Goal: Information Seeking & Learning: Learn about a topic

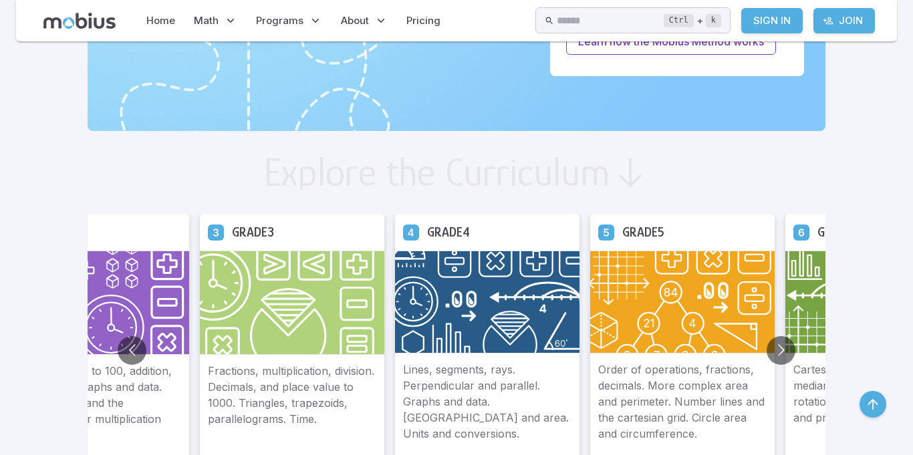
scroll to position [636, 0]
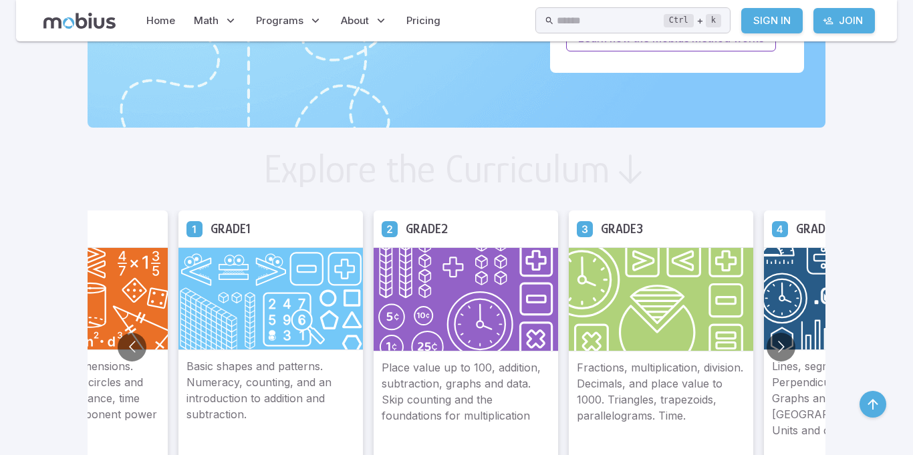
click at [354, 302] on img at bounding box center [271, 298] width 185 height 103
click at [261, 313] on img at bounding box center [271, 298] width 185 height 103
click at [243, 339] on img at bounding box center [271, 298] width 185 height 103
click at [249, 316] on img at bounding box center [271, 298] width 185 height 103
click at [276, 268] on img at bounding box center [271, 298] width 185 height 103
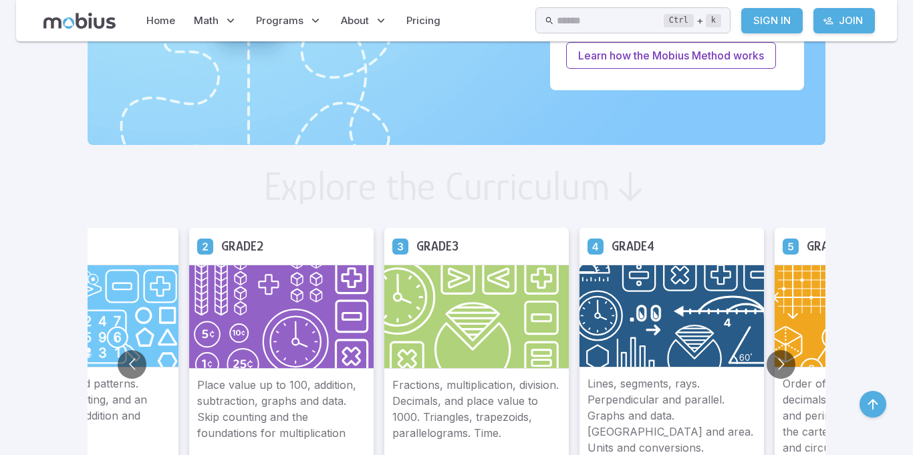
scroll to position [620, 0]
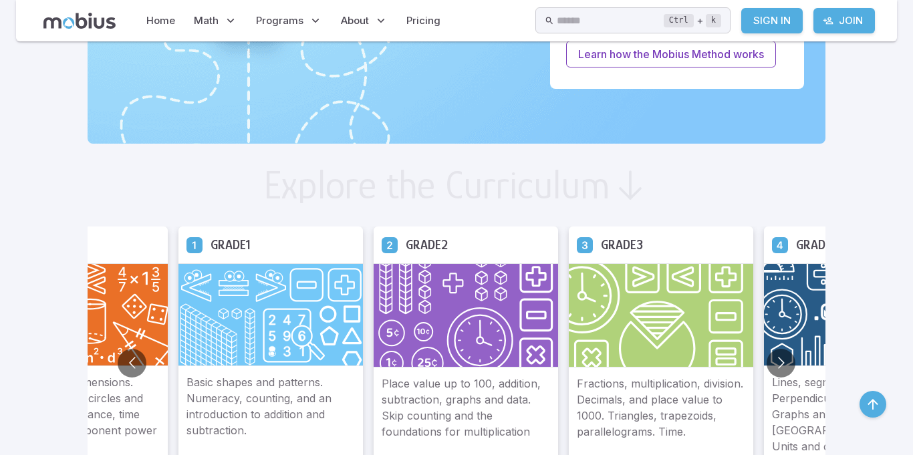
click at [322, 327] on img at bounding box center [271, 314] width 185 height 103
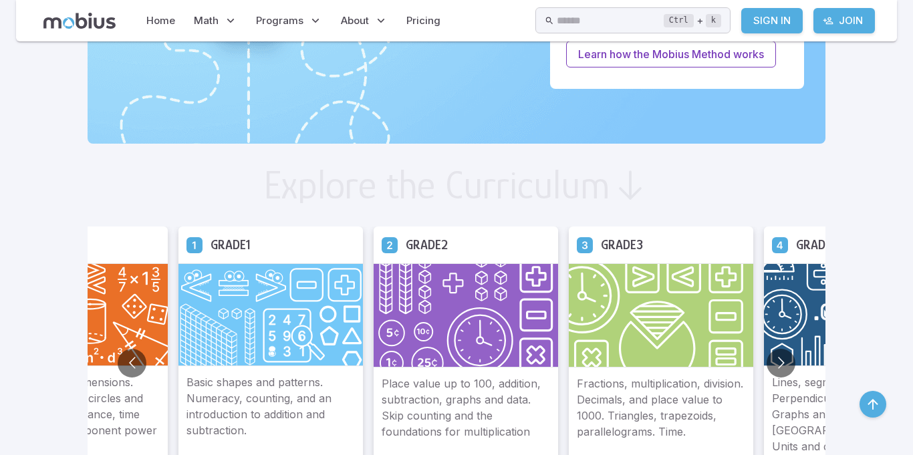
click at [322, 327] on img at bounding box center [271, 314] width 185 height 103
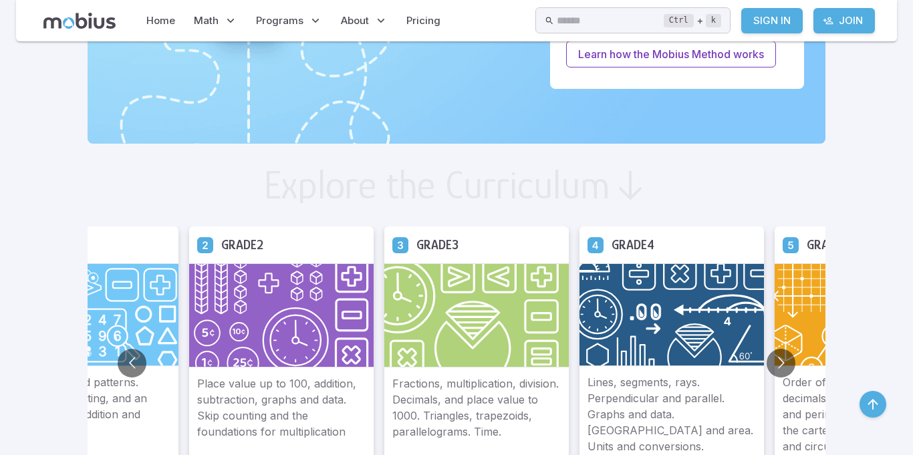
click at [142, 299] on img at bounding box center [86, 314] width 185 height 103
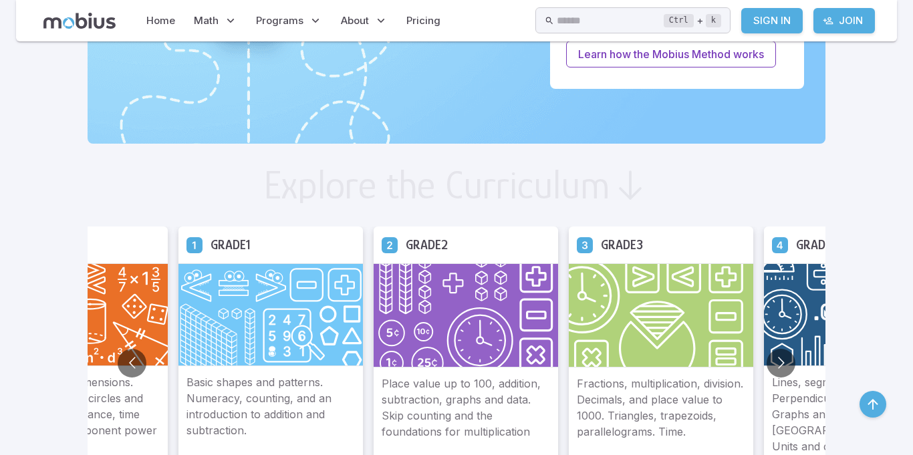
click at [276, 318] on img at bounding box center [271, 314] width 185 height 103
click at [267, 304] on img at bounding box center [271, 314] width 185 height 103
click at [285, 314] on img at bounding box center [271, 314] width 185 height 103
click at [256, 299] on img at bounding box center [271, 314] width 185 height 103
click at [283, 309] on img at bounding box center [271, 314] width 185 height 103
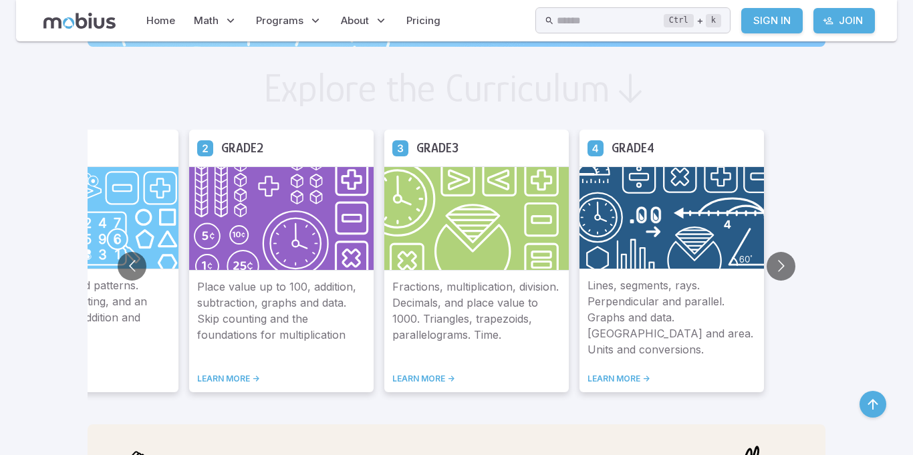
scroll to position [716, 0]
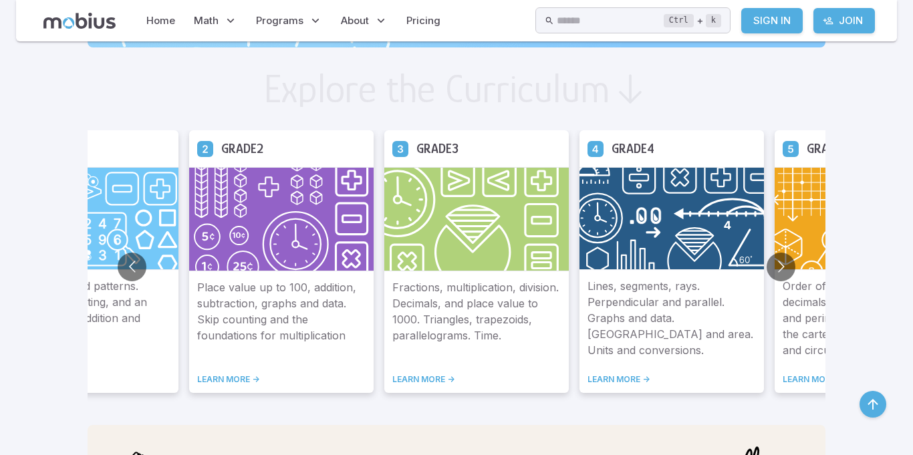
click at [170, 281] on p "Basic shapes and patterns. Numeracy, counting, and an introduction to addition …" at bounding box center [86, 318] width 168 height 80
click at [264, 284] on p "Place value up to 100, addition, subtraction, graphs and data. Skip counting an…" at bounding box center [281, 318] width 168 height 79
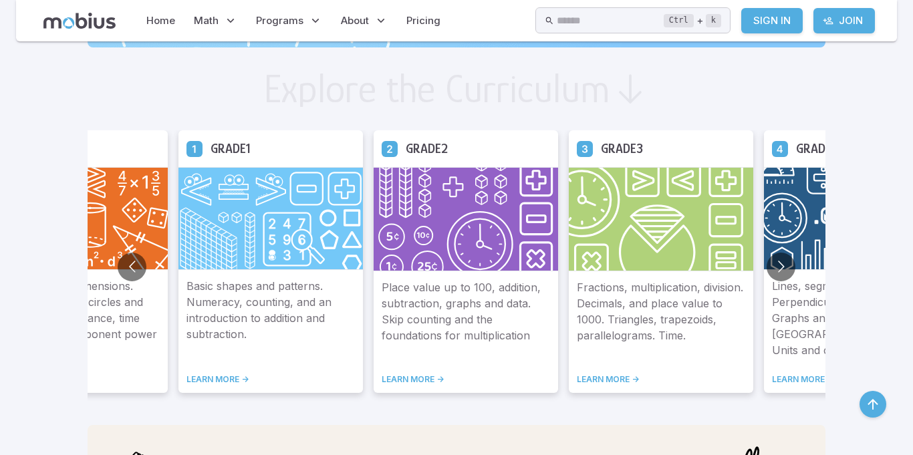
click at [271, 286] on p "Basic shapes and patterns. Numeracy, counting, and an introduction to addition …" at bounding box center [271, 318] width 168 height 80
click at [274, 312] on p "Basic shapes and patterns. Numeracy, counting, and an introduction to addition …" at bounding box center [271, 318] width 168 height 80
click at [204, 383] on link "LEARN MORE ->" at bounding box center [271, 379] width 168 height 11
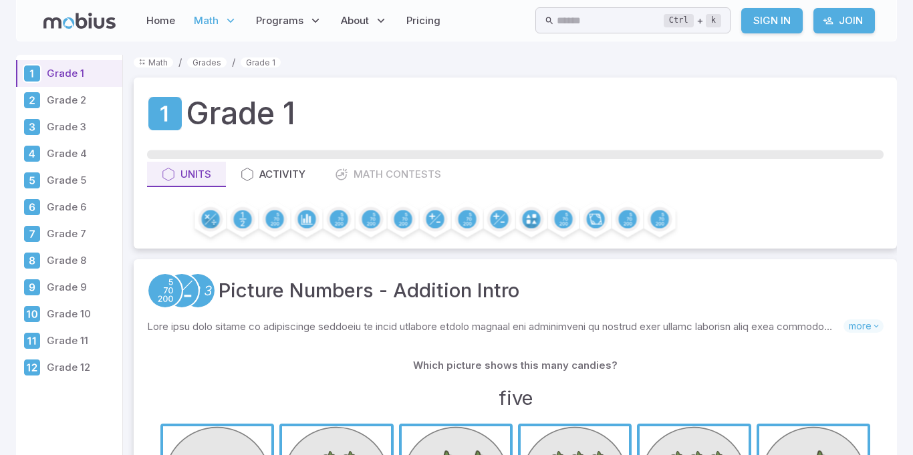
click at [374, 172] on div "Units Activity Math Contests" at bounding box center [515, 174] width 737 height 25
click at [367, 172] on div "Units Activity Math Contests" at bounding box center [515, 174] width 737 height 25
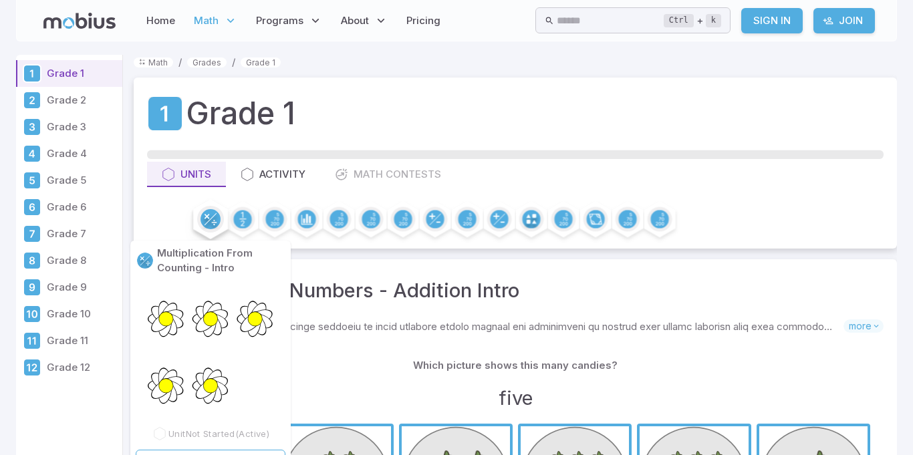
click at [212, 220] on circle at bounding box center [211, 219] width 20 height 20
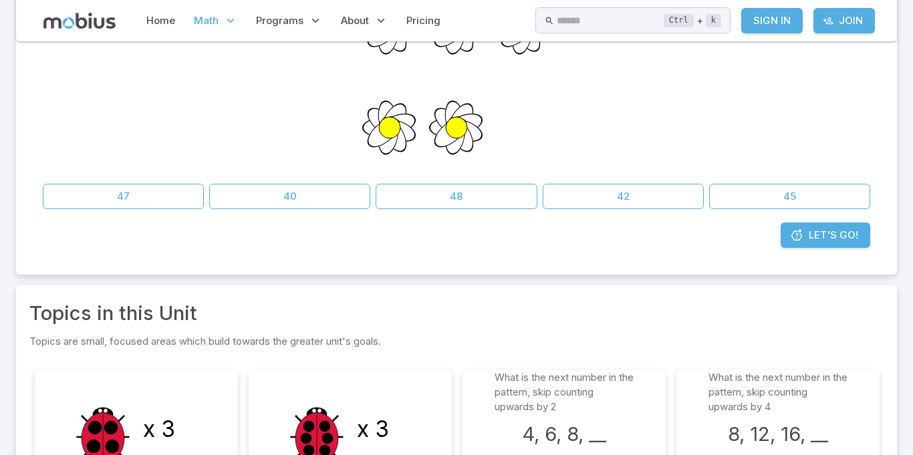
scroll to position [277, 0]
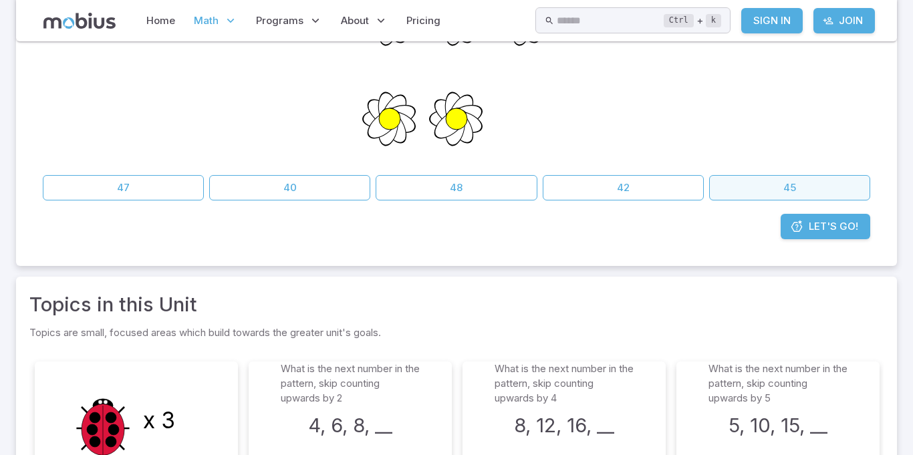
click at [824, 185] on button "45" at bounding box center [789, 187] width 161 height 25
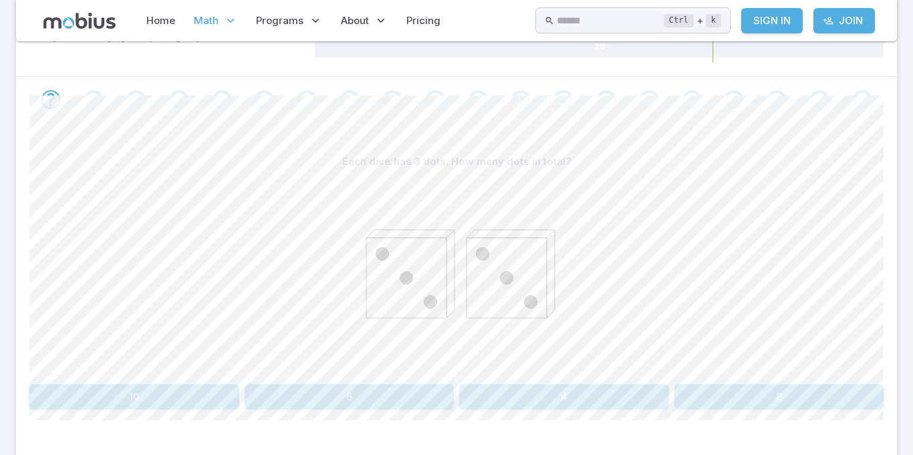
scroll to position [281, 0]
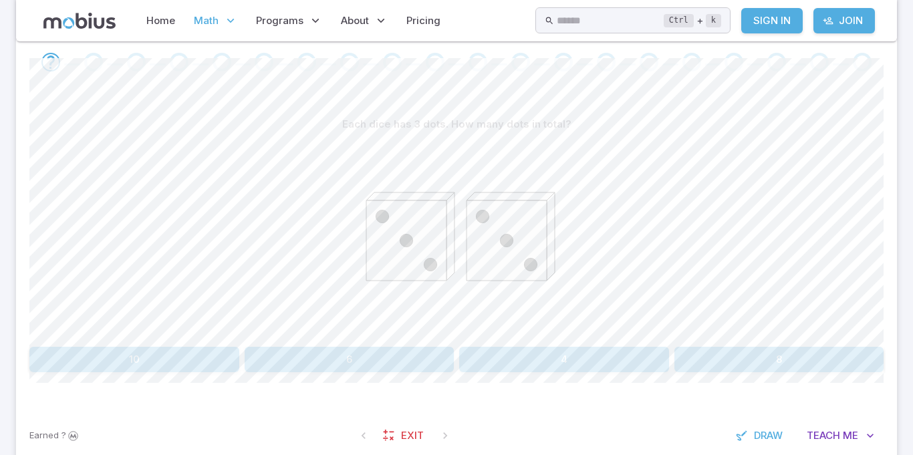
click at [382, 358] on button "6" at bounding box center [350, 359] width 210 height 25
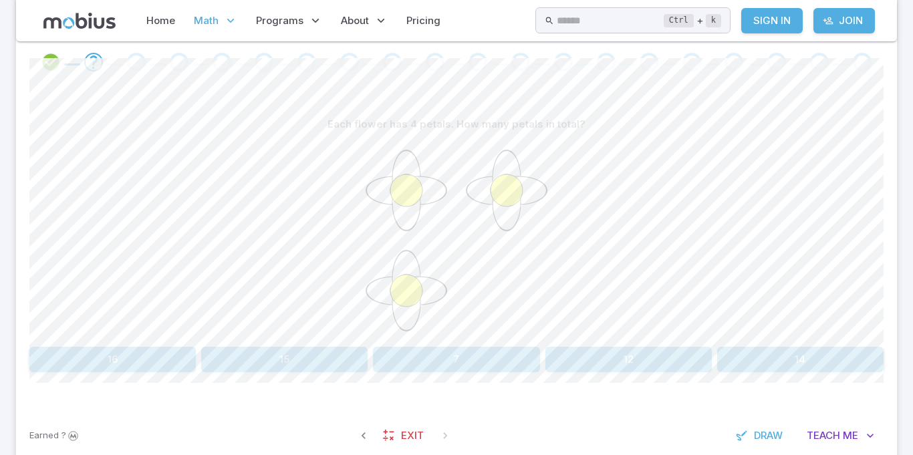
click at [628, 348] on button "12" at bounding box center [629, 359] width 166 height 25
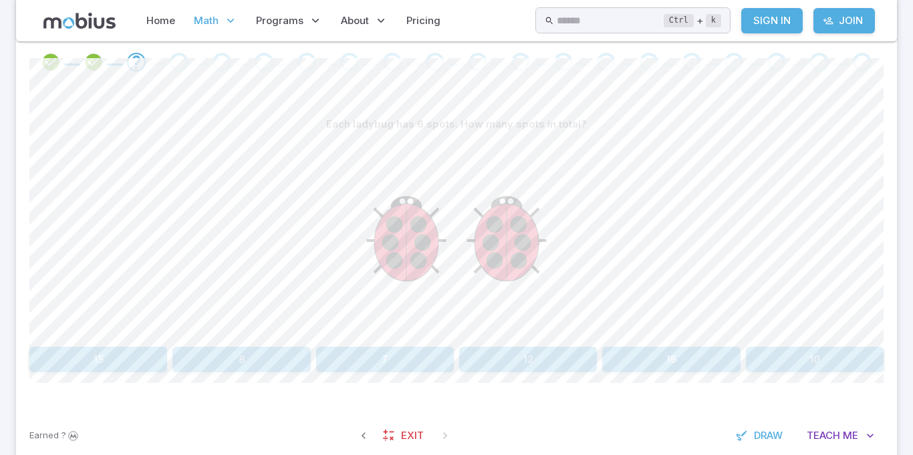
click at [540, 359] on button "12" at bounding box center [528, 359] width 138 height 25
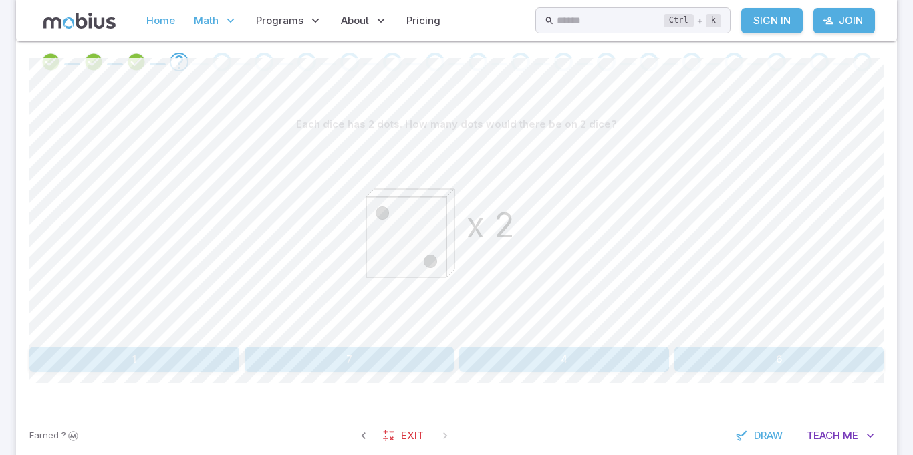
click at [160, 19] on link "Home" at bounding box center [160, 20] width 37 height 31
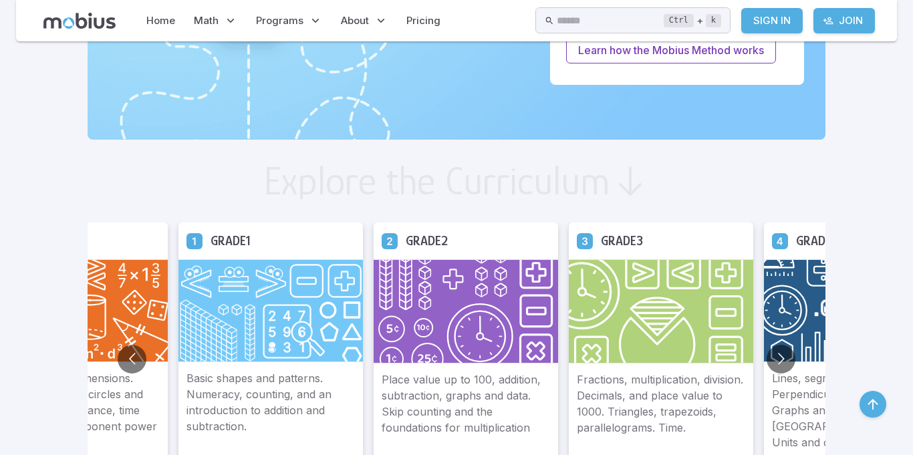
scroll to position [625, 0]
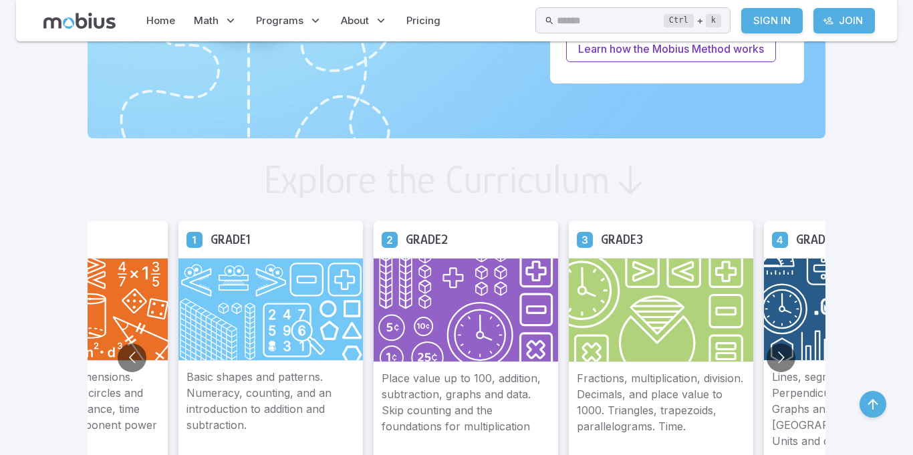
click at [242, 307] on img at bounding box center [271, 309] width 185 height 103
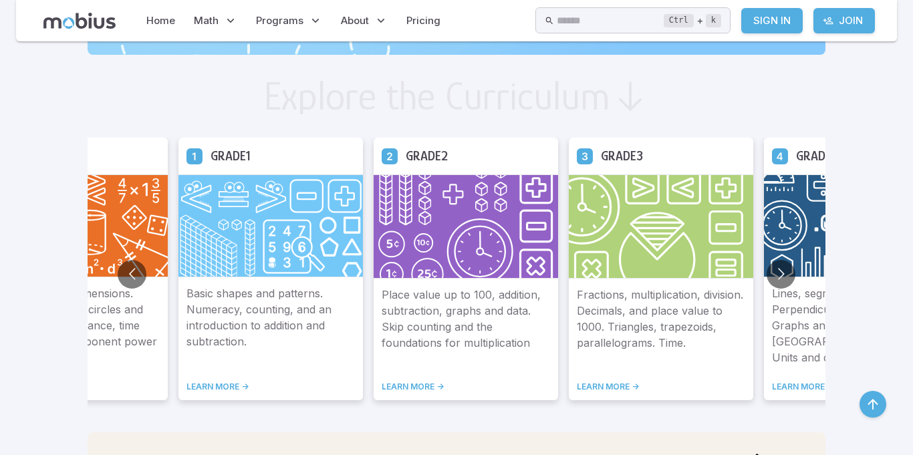
scroll to position [708, 0]
click at [224, 390] on link "LEARN MORE ->" at bounding box center [271, 387] width 168 height 11
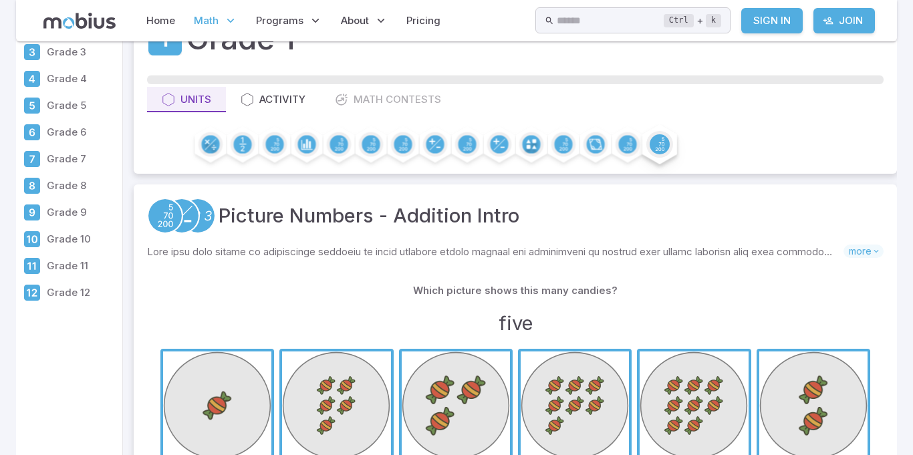
click at [649, 142] on div at bounding box center [660, 144] width 27 height 27
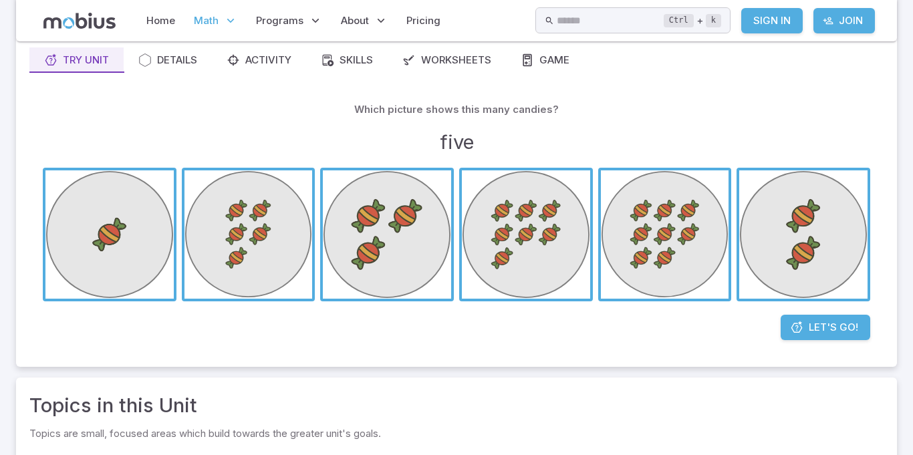
scroll to position [120, 0]
click at [836, 326] on span "Let's Go!" at bounding box center [833, 327] width 49 height 15
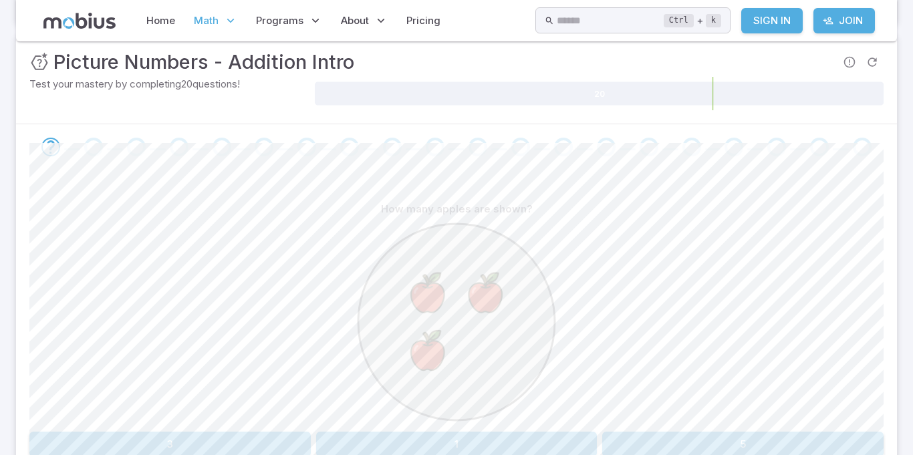
scroll to position [201, 0]
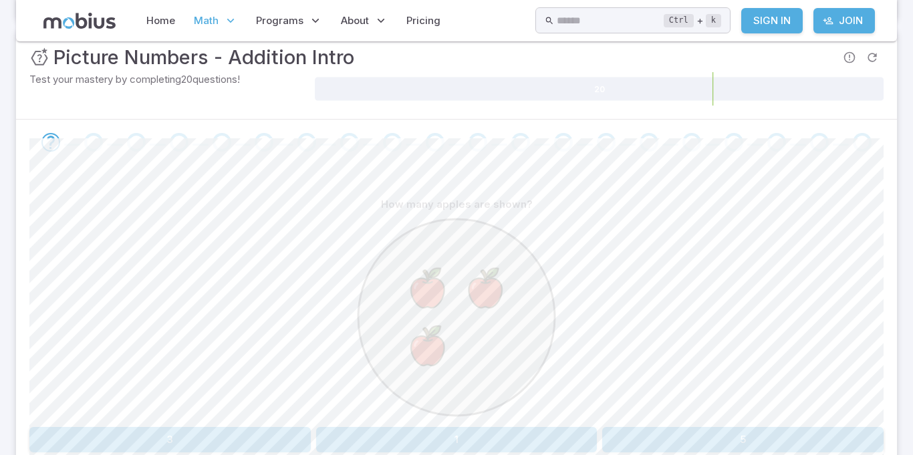
click at [212, 447] on button "3" at bounding box center [169, 439] width 281 height 25
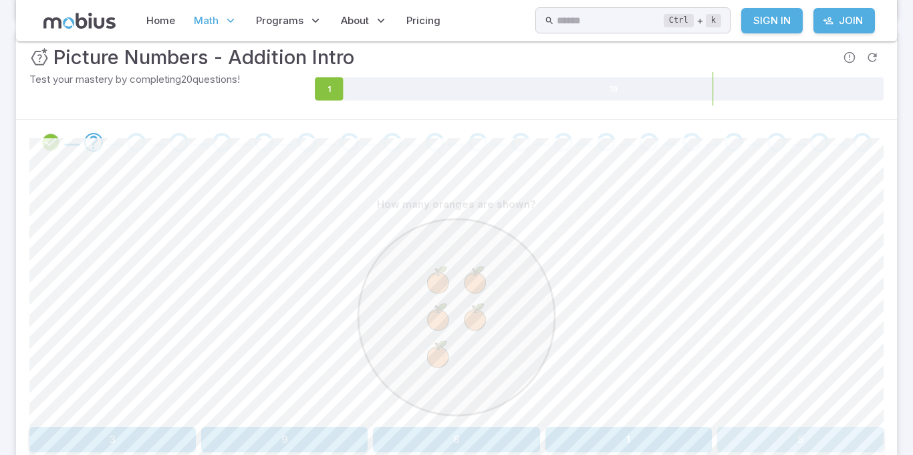
click at [794, 447] on button "5" at bounding box center [800, 439] width 166 height 25
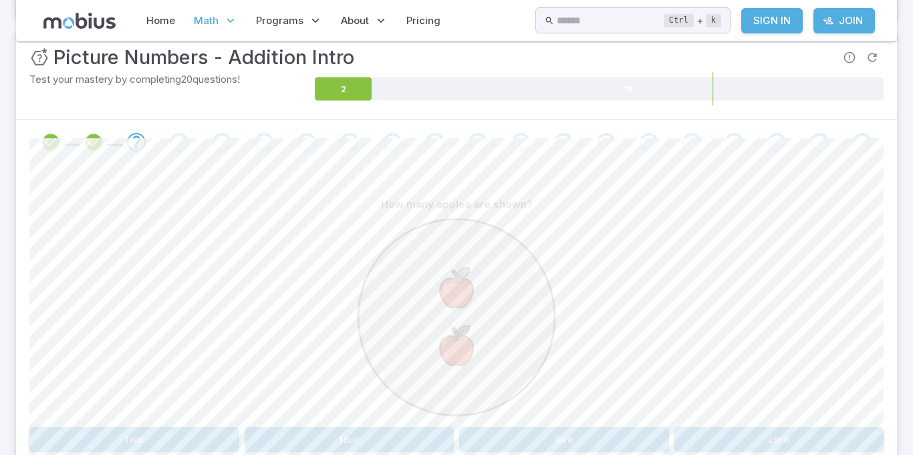
click at [136, 443] on button "two" at bounding box center [134, 439] width 210 height 25
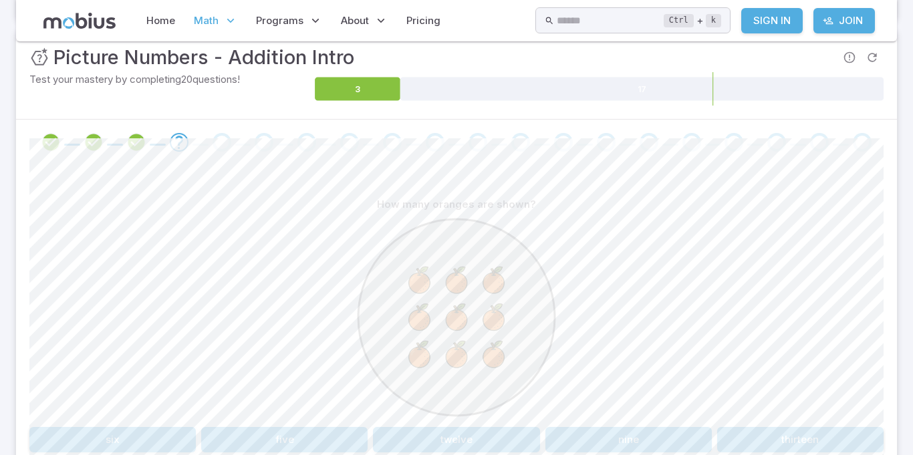
click at [647, 437] on button "nine" at bounding box center [629, 439] width 166 height 25
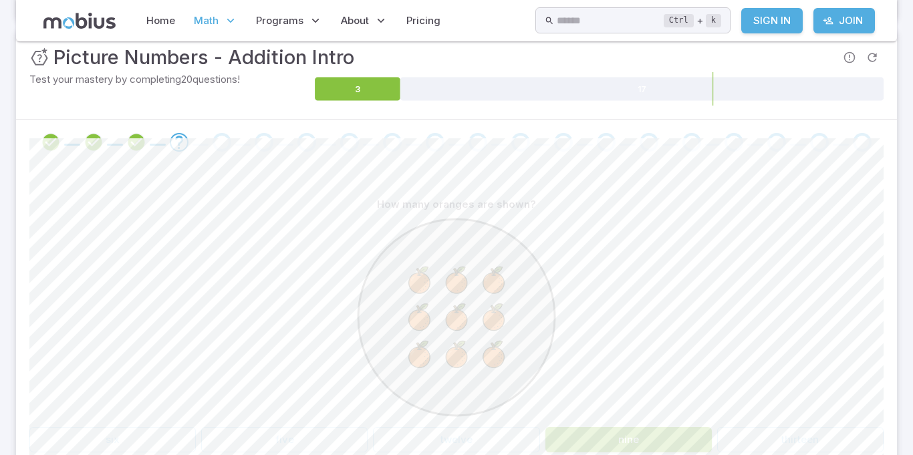
click at [614, 449] on button "nine" at bounding box center [629, 439] width 166 height 25
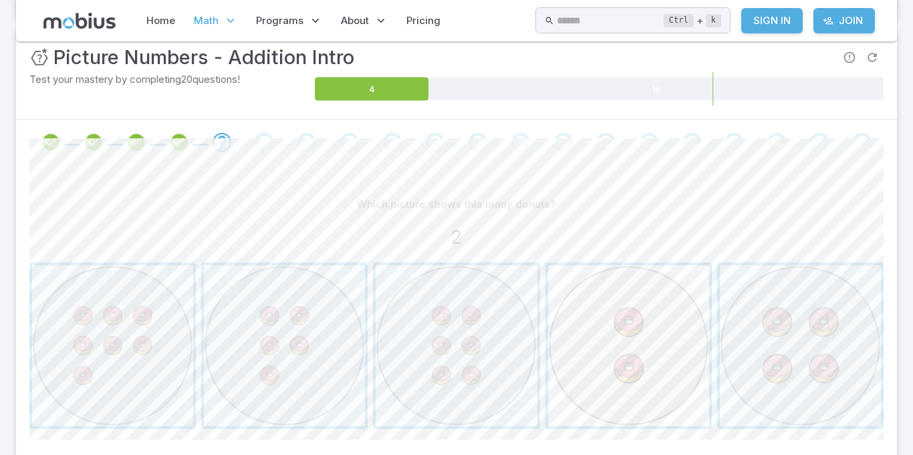
click at [626, 340] on span "button" at bounding box center [628, 345] width 161 height 161
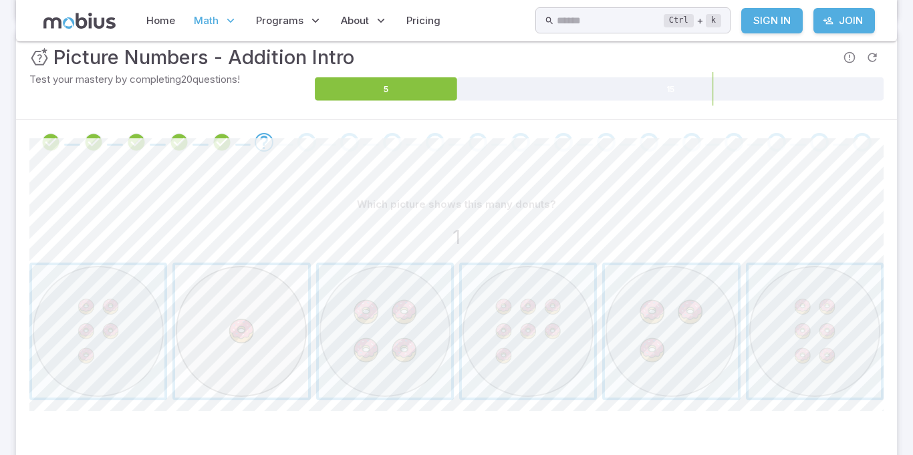
click at [231, 339] on span "button" at bounding box center [241, 331] width 132 height 132
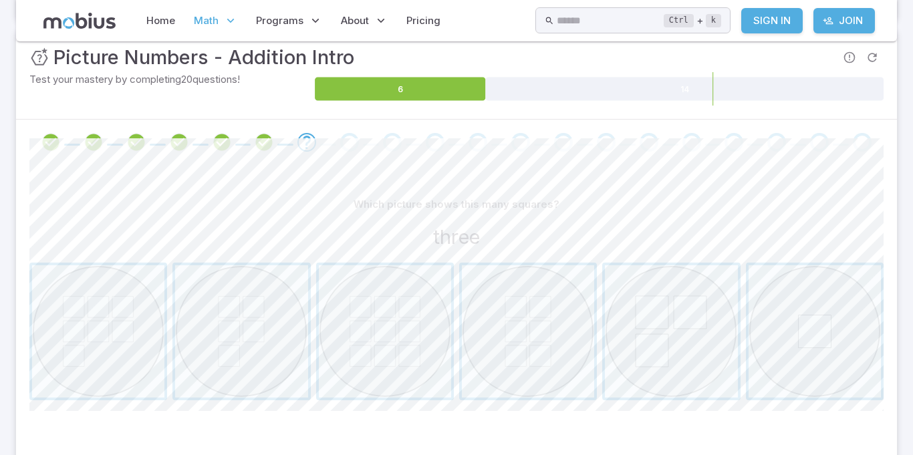
click at [760, 18] on link "Sign In" at bounding box center [772, 20] width 62 height 25
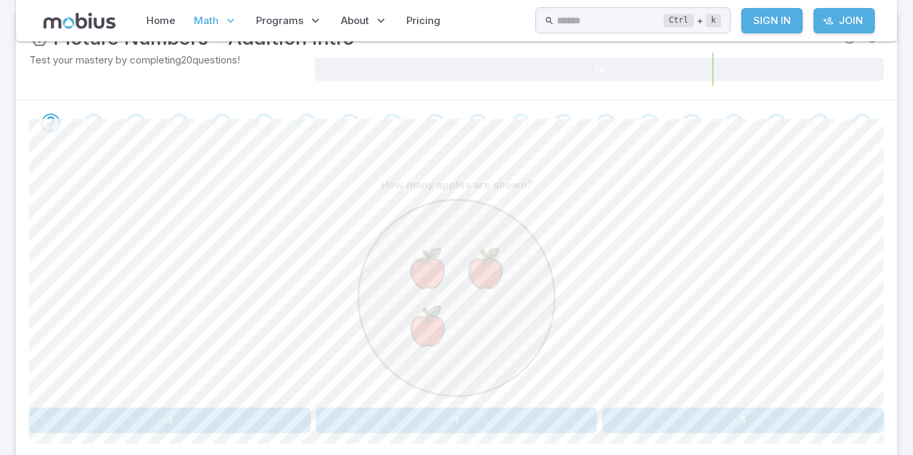
scroll to position [230, 0]
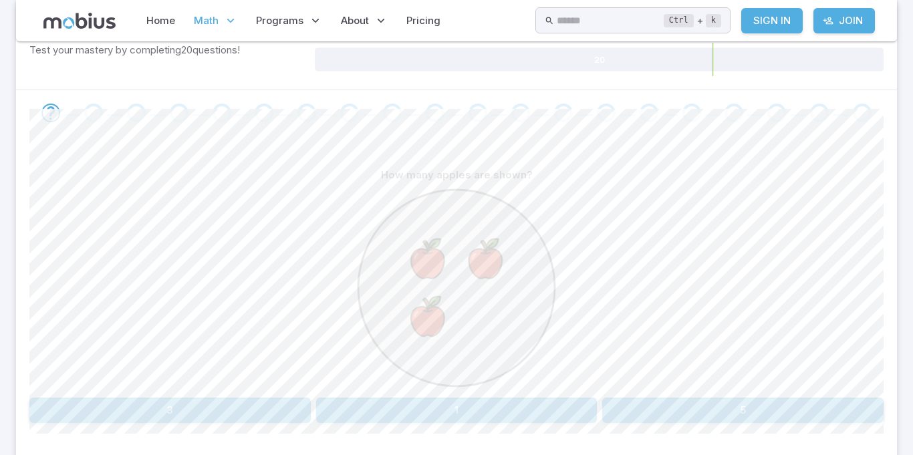
click at [126, 415] on button "3" at bounding box center [169, 410] width 281 height 25
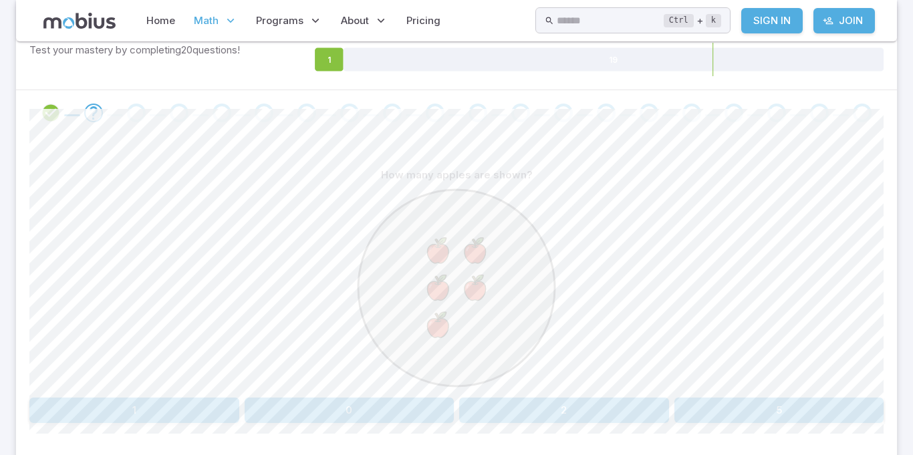
click at [89, 419] on button "1" at bounding box center [134, 410] width 210 height 25
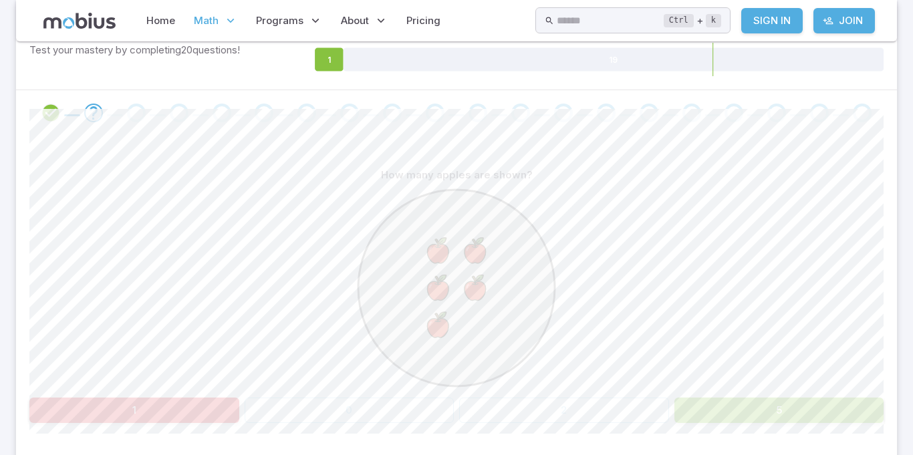
click at [96, 417] on button "1" at bounding box center [134, 410] width 210 height 25
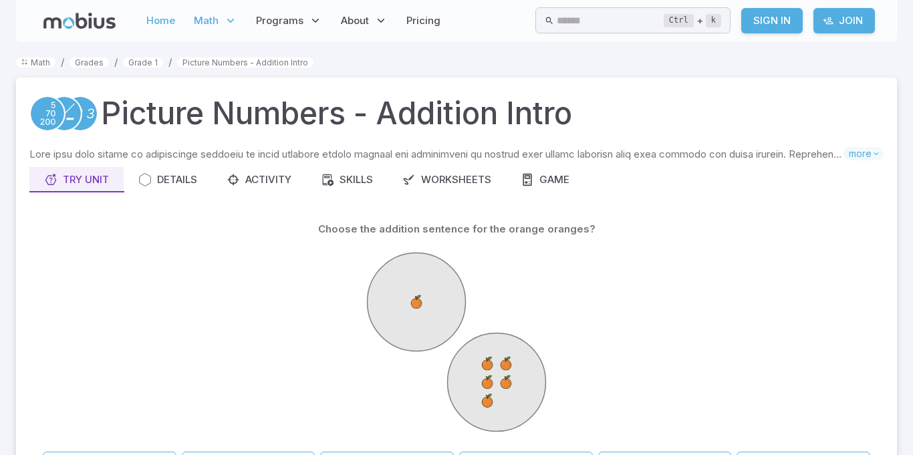
click at [150, 15] on link "Home" at bounding box center [160, 20] width 37 height 31
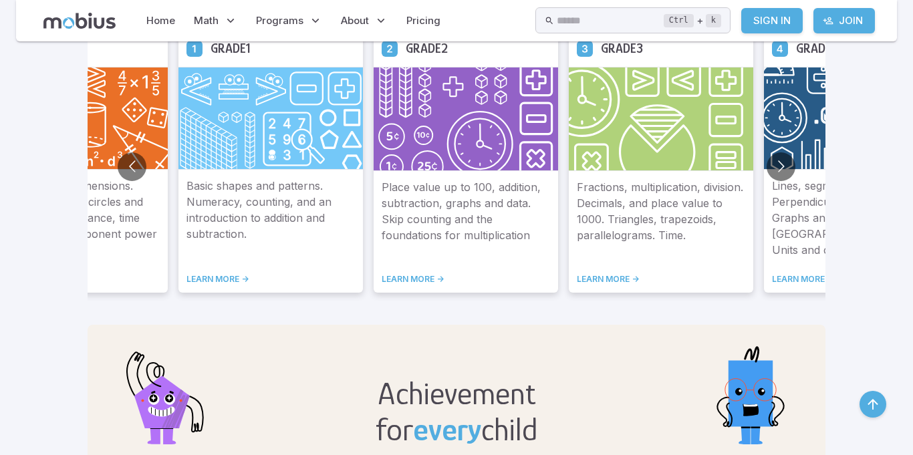
click at [239, 170] on div "Basic shapes and patterns. Numeracy, counting, and an introduction to addition …" at bounding box center [271, 231] width 185 height 123
click at [214, 275] on link "LEARN MORE ->" at bounding box center [271, 279] width 168 height 11
